Goal: Transaction & Acquisition: Book appointment/travel/reservation

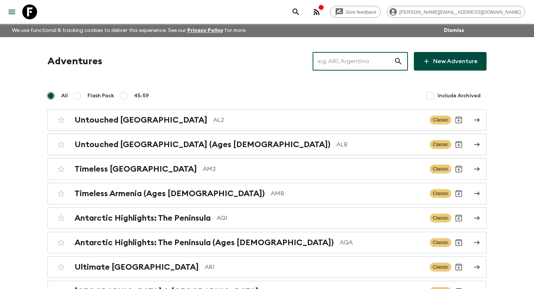
click at [355, 64] on input "text" at bounding box center [353, 61] width 81 height 21
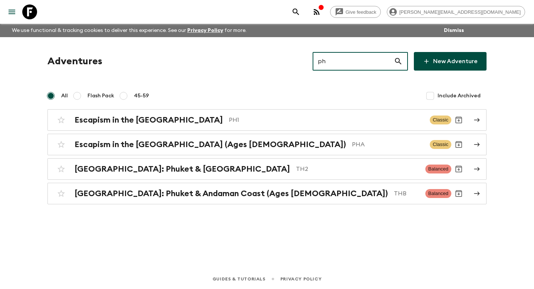
type input "ph"
click at [323, 109] on div "Adventures ph ​ New Adventure All Flash Pack 45-59 Include Archived Escapism in…" at bounding box center [267, 128] width 457 height 152
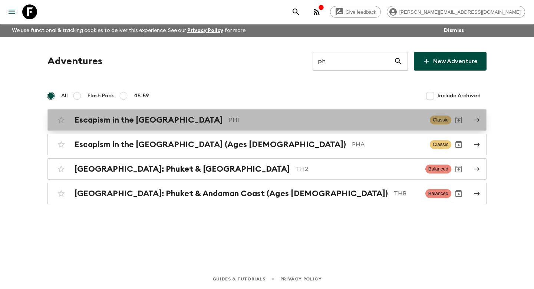
click at [323, 112] on div "Escapism in the [GEOGRAPHIC_DATA] PH1 Classic" at bounding box center [253, 119] width 398 height 15
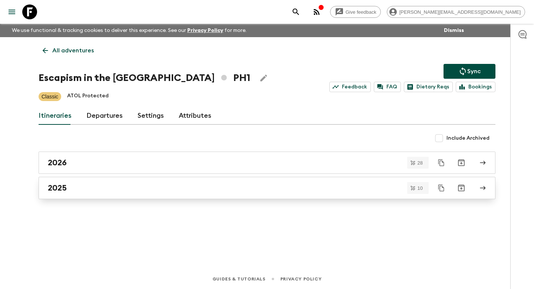
click at [251, 182] on link "2025" at bounding box center [267, 188] width 457 height 22
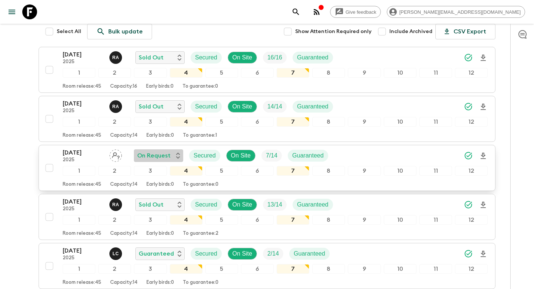
scroll to position [118, 0]
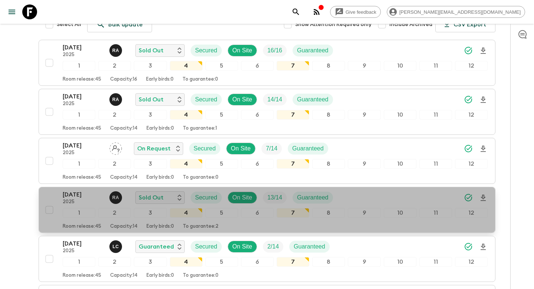
click at [149, 219] on div "[DATE] 2025 R A Sold Out Secured On Site 13 / 14 Guaranteed 1 2 3 4 5 6 7 8 9 1…" at bounding box center [275, 209] width 425 height 39
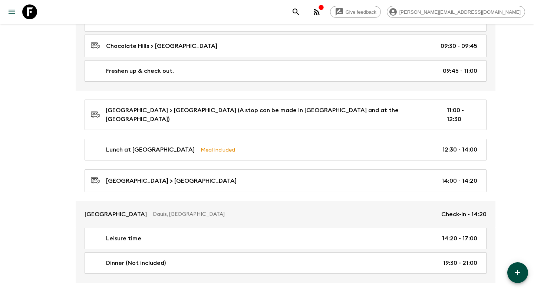
scroll to position [2000, 0]
